Goal: Task Accomplishment & Management: Complete application form

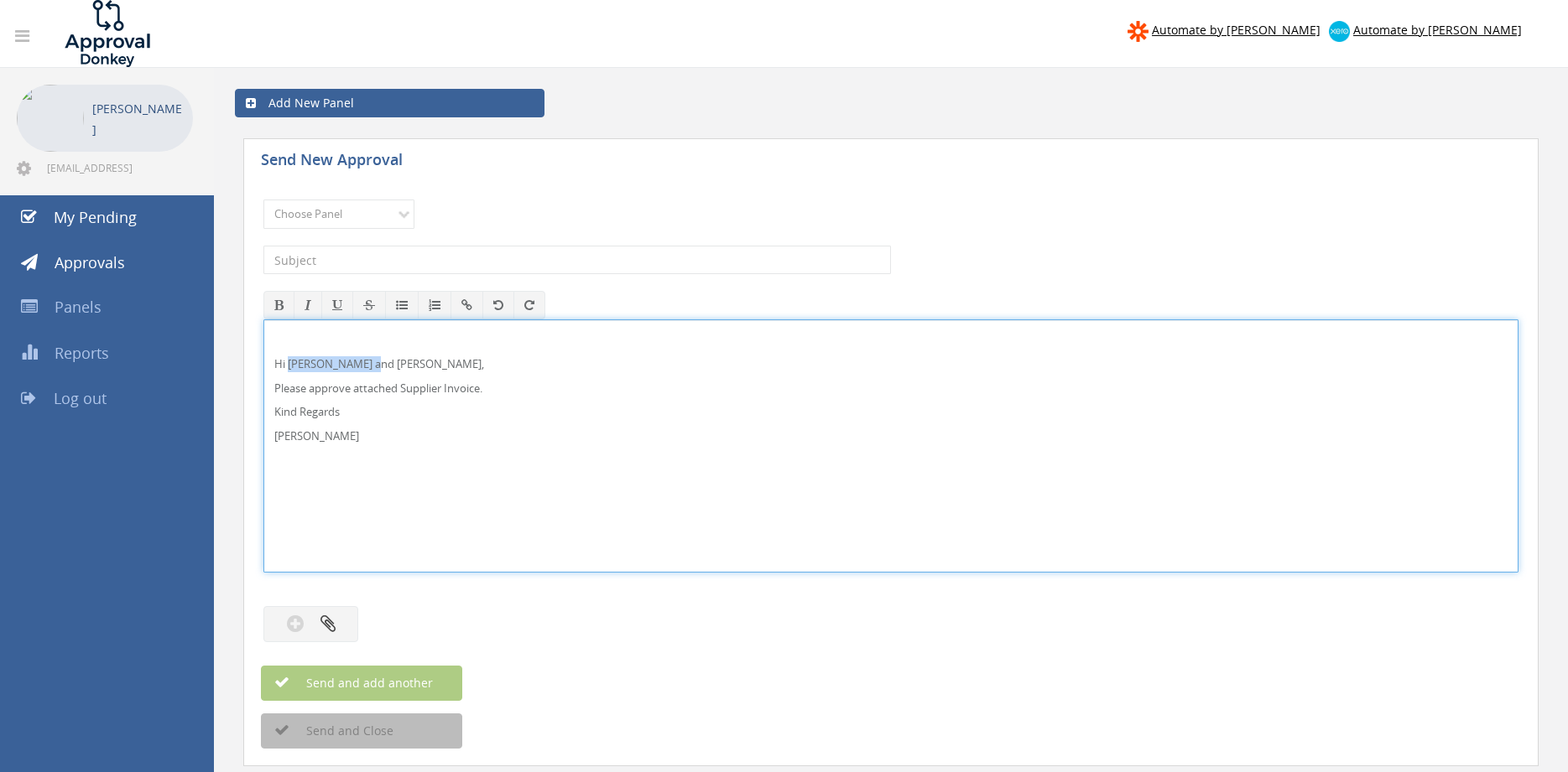
click at [377, 365] on p "Hi [PERSON_NAME] and [PERSON_NAME]," at bounding box center [892, 364] width 1234 height 16
drag, startPoint x: 344, startPoint y: 446, endPoint x: 243, endPoint y: 346, distance: 142.1
click at [263, 347] on div "Hi [PERSON_NAME], Please approve attached Supplier Invoice. Kind Regards [PERSO…" at bounding box center [891, 446] width 1256 height 253
copy div "Hi [PERSON_NAME], Please approve attached Supplier Invoice. Kind Regards [PERSO…"
click at [263, 200] on select "Choose Panel Alarm Credits RG - 3 NZ Utilities Cable and SAI Global NZ Alarms-1…" at bounding box center [338, 214] width 151 height 30
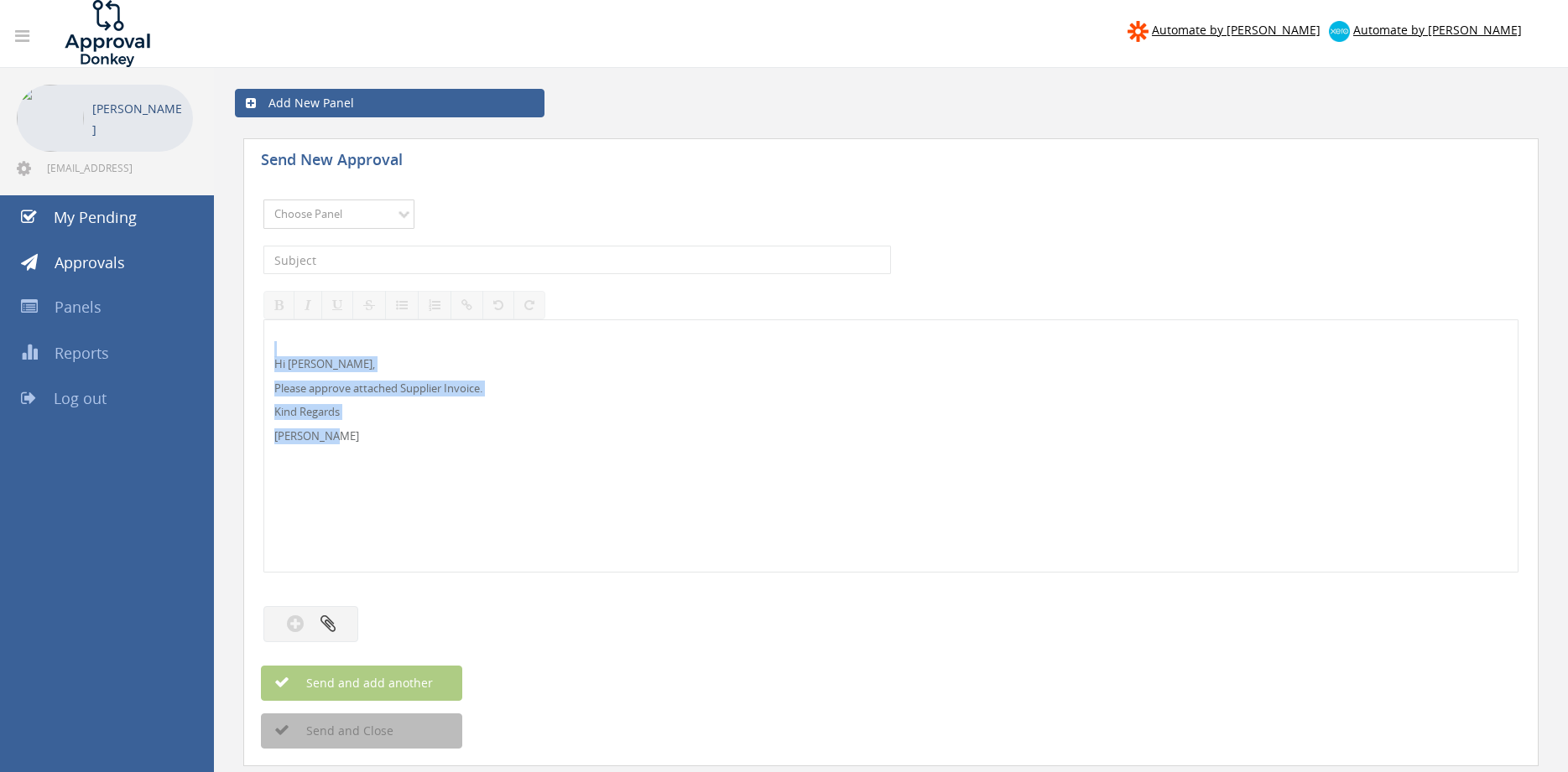
select select "9680"
click option "Alarm Suppliers - 2" at bounding box center [0, 0] width 0 height 0
click at [458, 264] on input "text" at bounding box center [576, 260] width 627 height 29
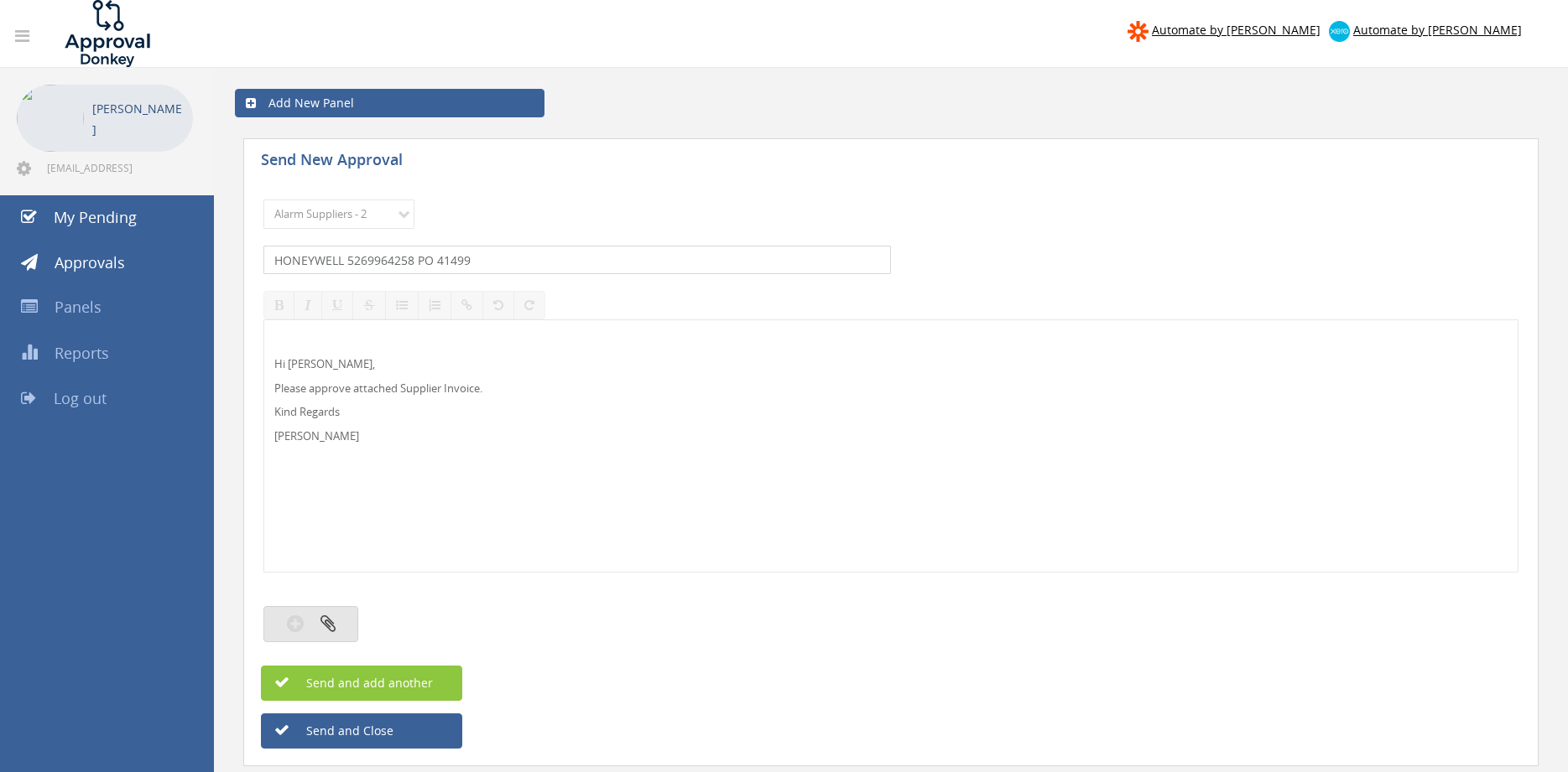
type input "HONEYWELL 5269964258 PO 41499"
click at [337, 628] on button "button" at bounding box center [310, 625] width 95 height 36
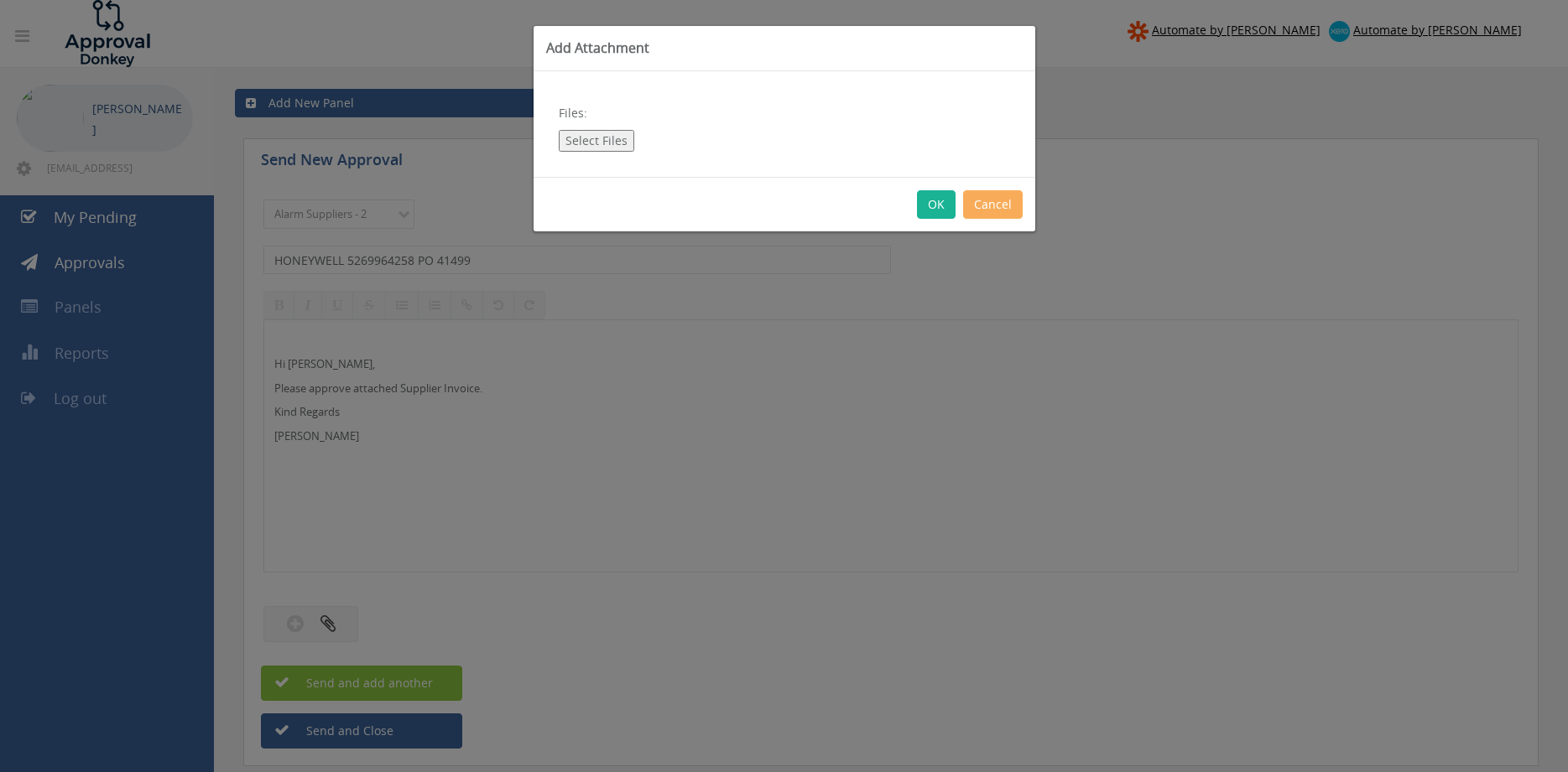
click at [584, 143] on button "Select Files" at bounding box center [597, 140] width 76 height 22
type input "C:\fakepath\HONEYWELL 5269964258 [DATE] PO 41499.pdf"
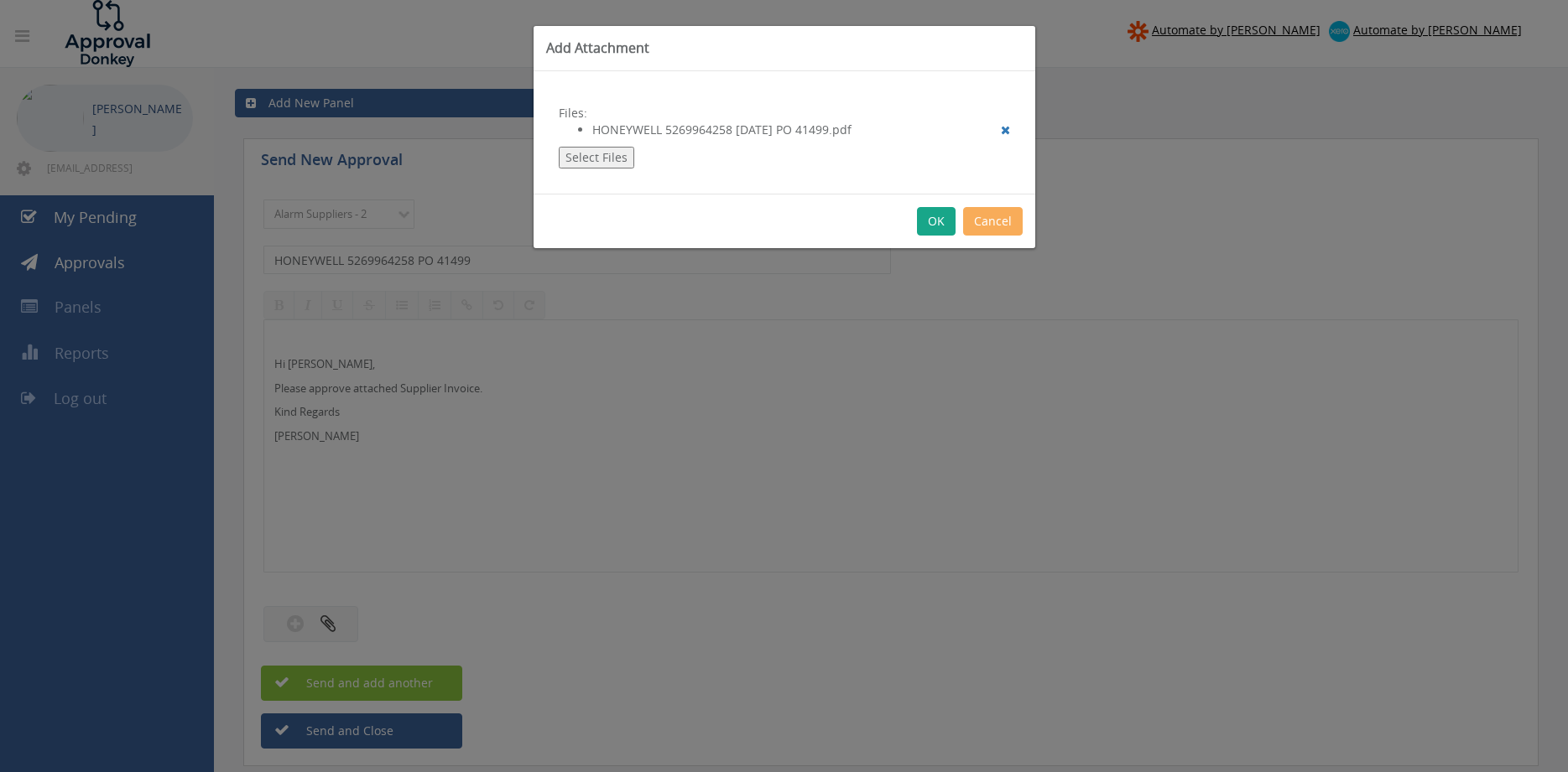
click at [942, 224] on button "OK" at bounding box center [937, 222] width 38 height 29
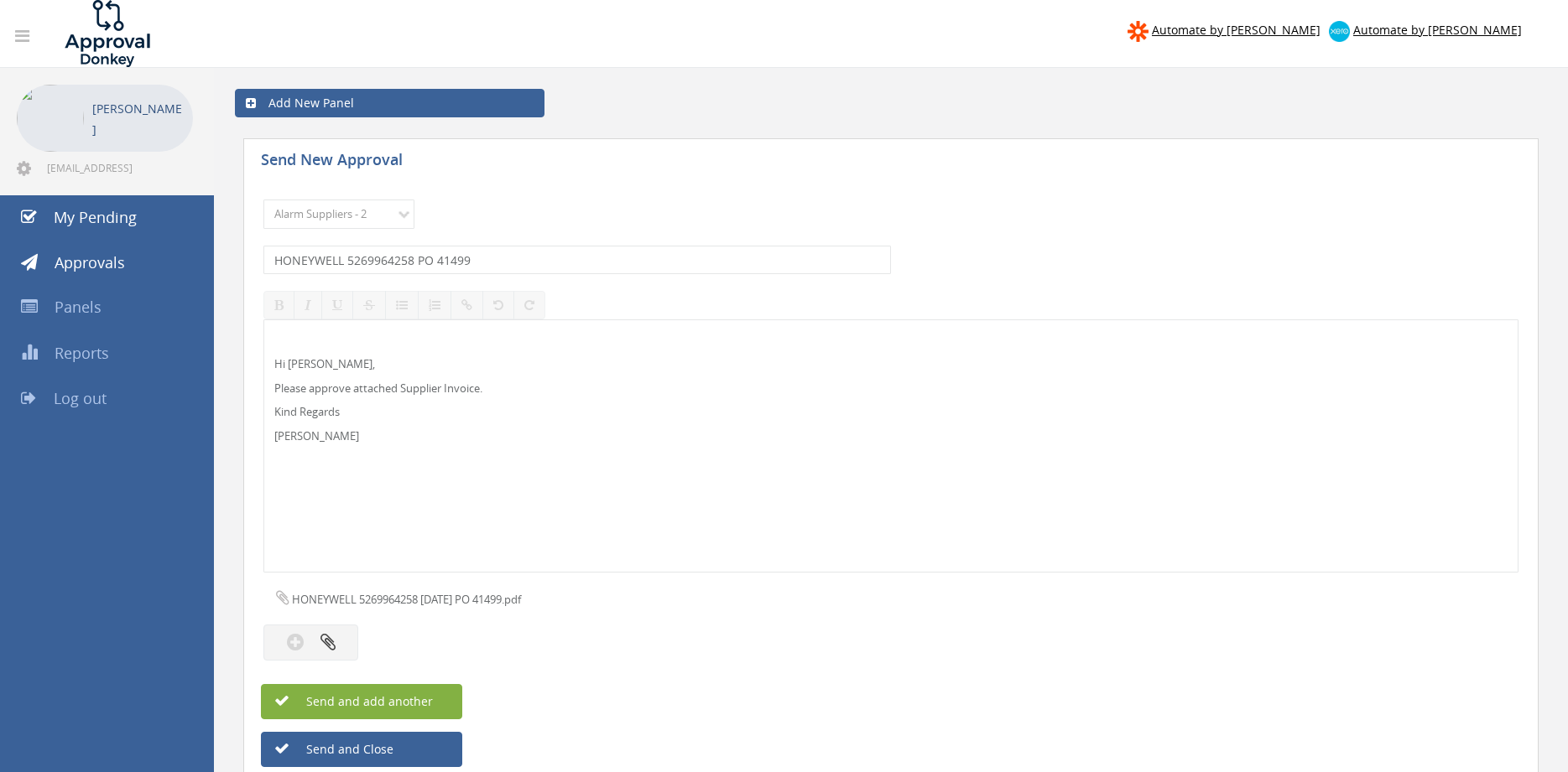
click at [423, 697] on span "Send and add another" at bounding box center [351, 701] width 162 height 16
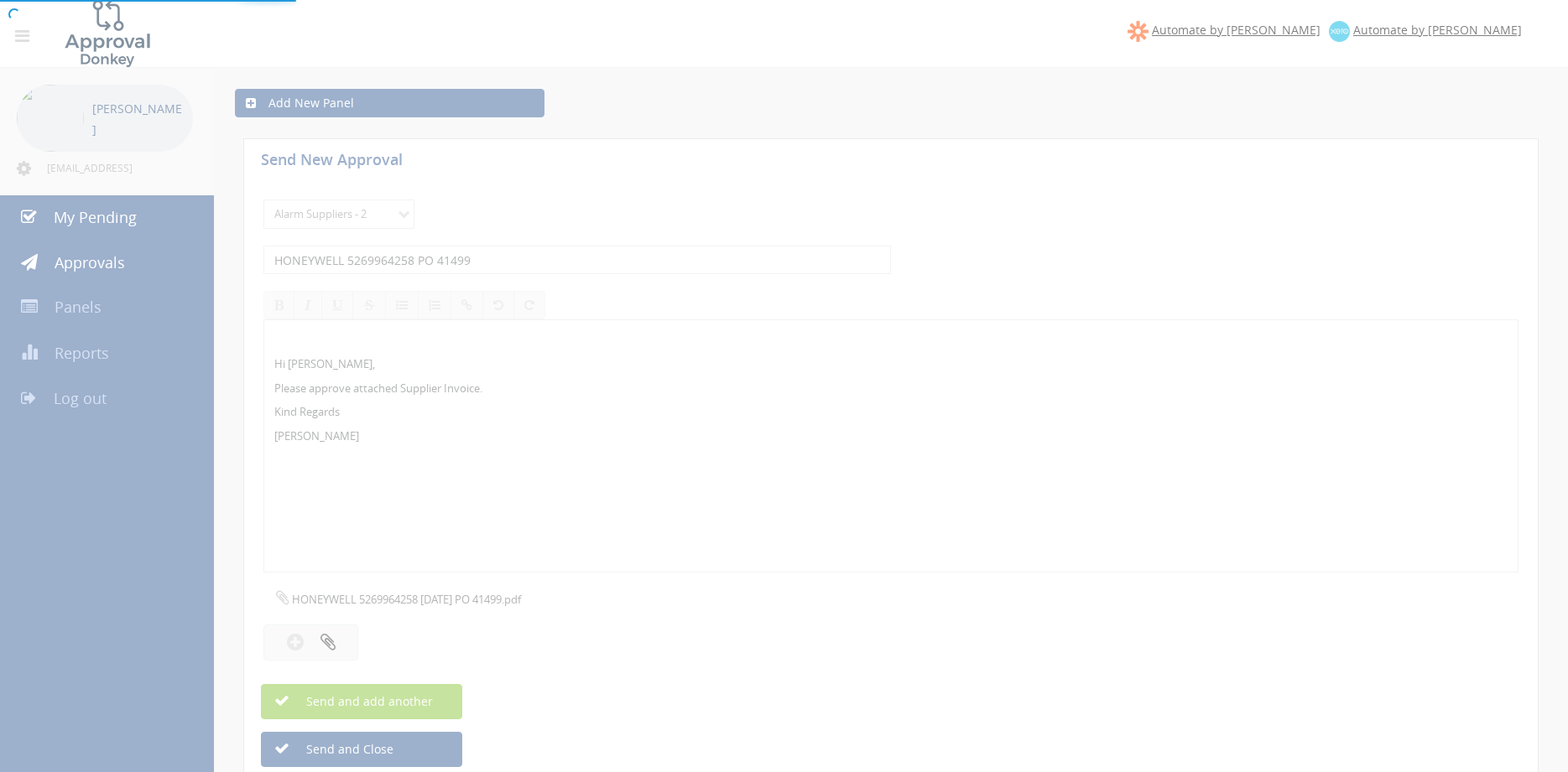
select select
